Goal: Information Seeking & Learning: Understand process/instructions

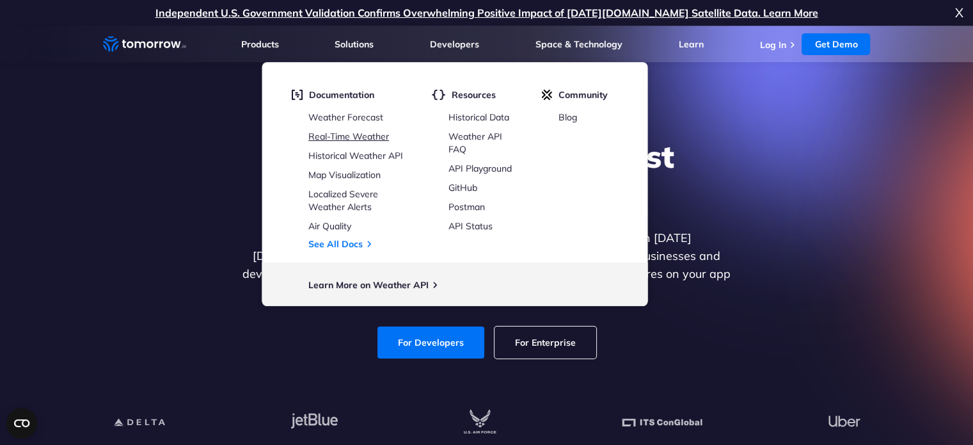
click at [363, 134] on link "Real-Time Weather" at bounding box center [348, 137] width 81 height 12
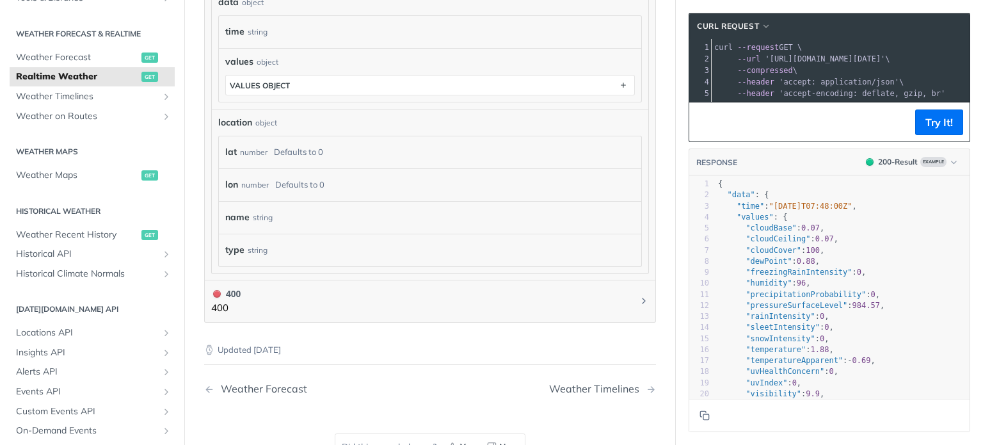
scroll to position [576, 0]
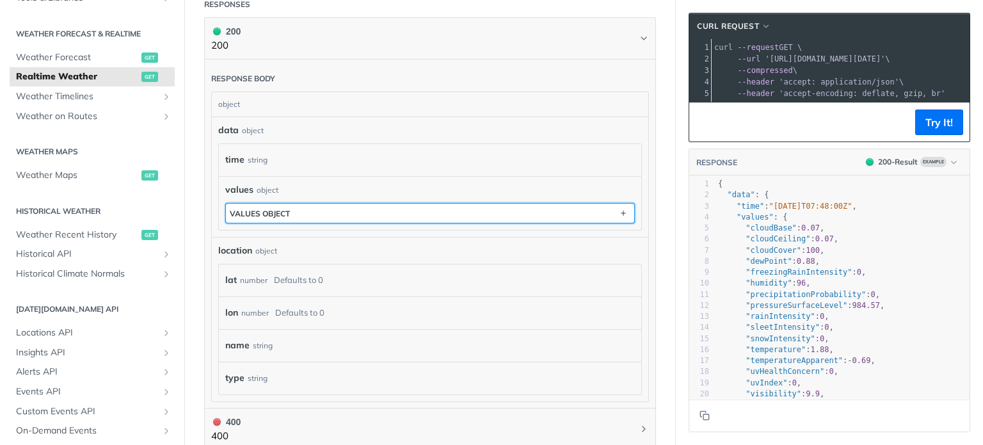
click at [318, 208] on button "values object" at bounding box center [430, 212] width 408 height 19
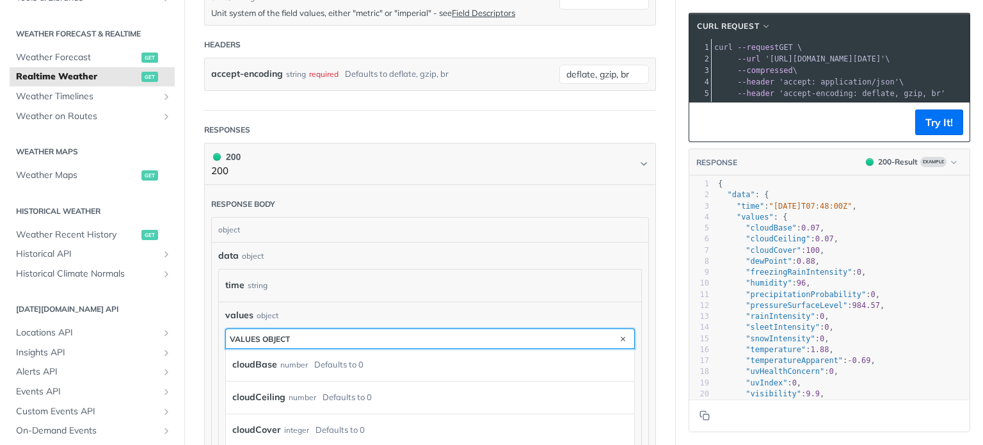
scroll to position [256, 0]
